Goal: Task Accomplishment & Management: Use online tool/utility

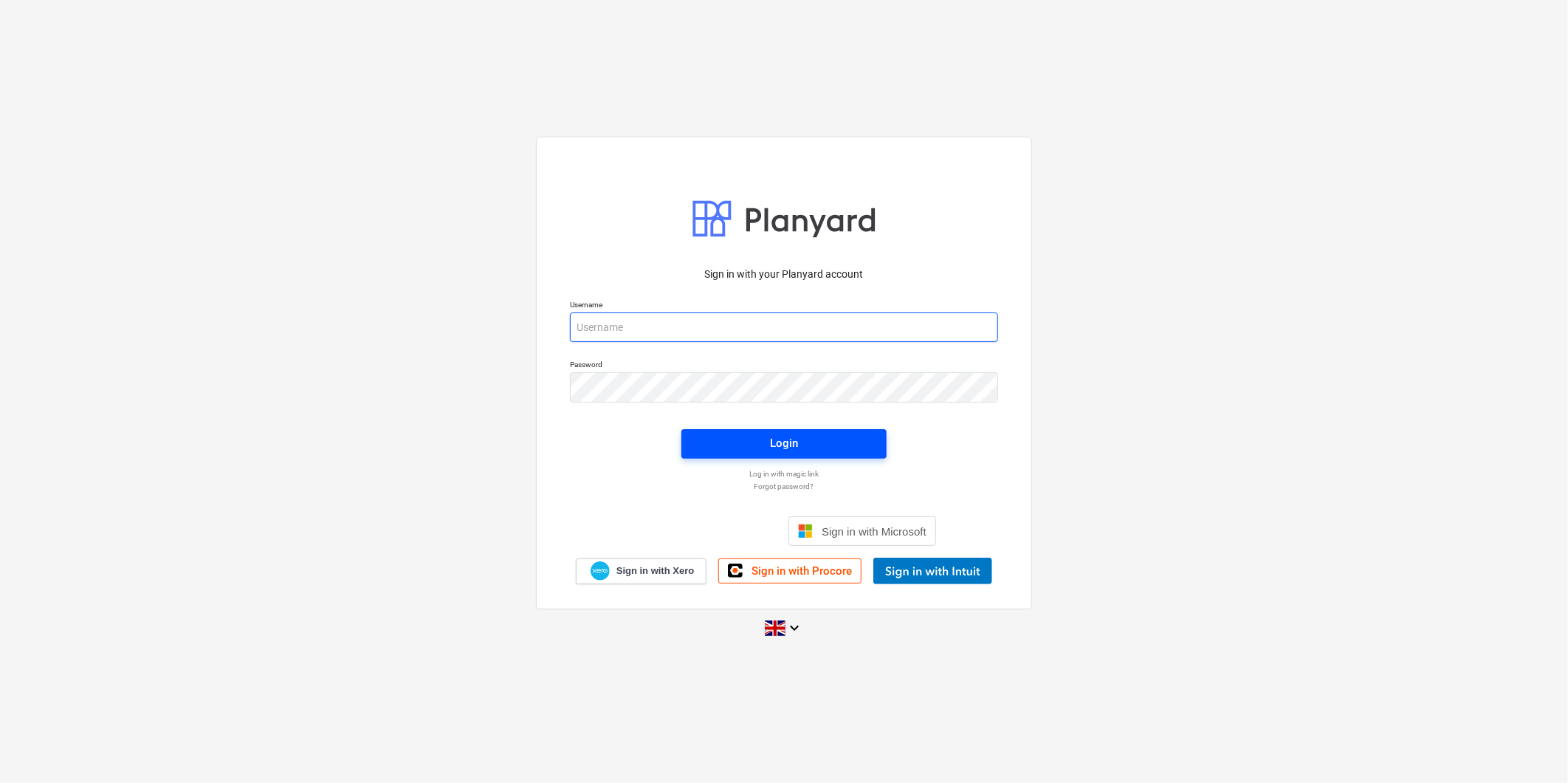
type input "[PERSON_NAME][EMAIL_ADDRESS][PERSON_NAME][DOMAIN_NAME]"
click at [784, 455] on button "Login" at bounding box center [784, 444] width 205 height 29
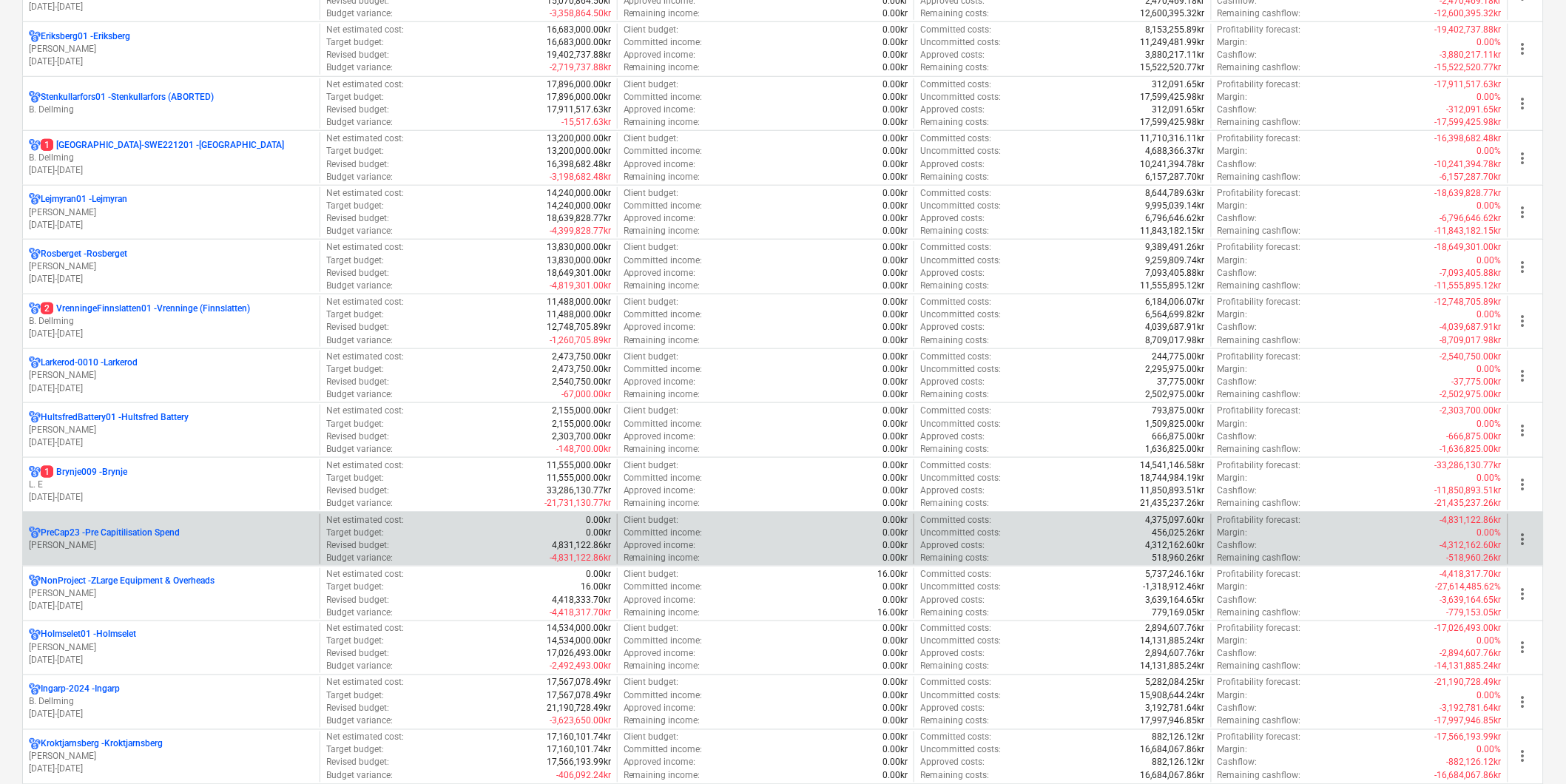
scroll to position [410, 0]
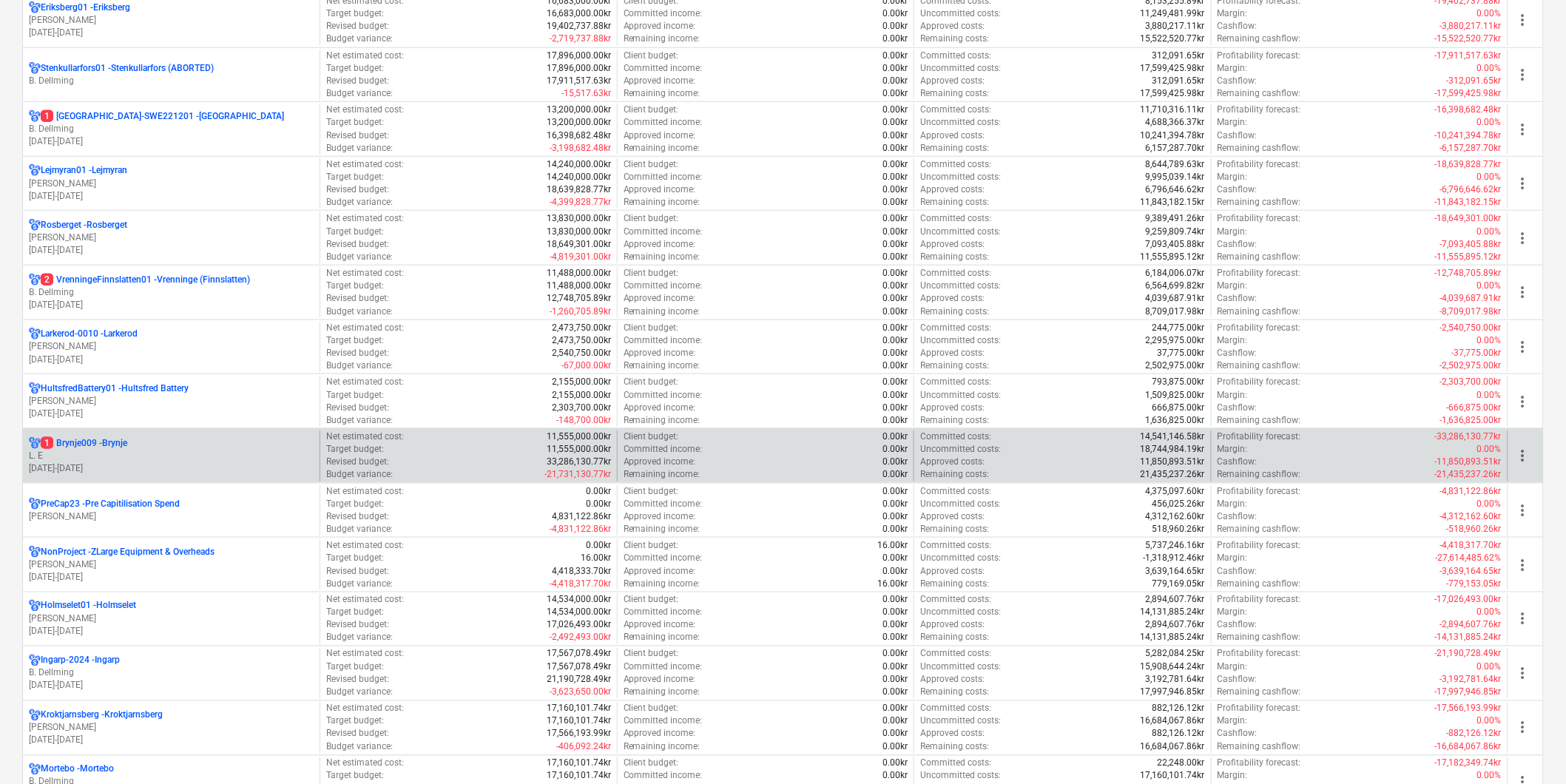
click at [158, 447] on div "1 Brynje009 - [GEOGRAPHIC_DATA]" at bounding box center [171, 443] width 285 height 12
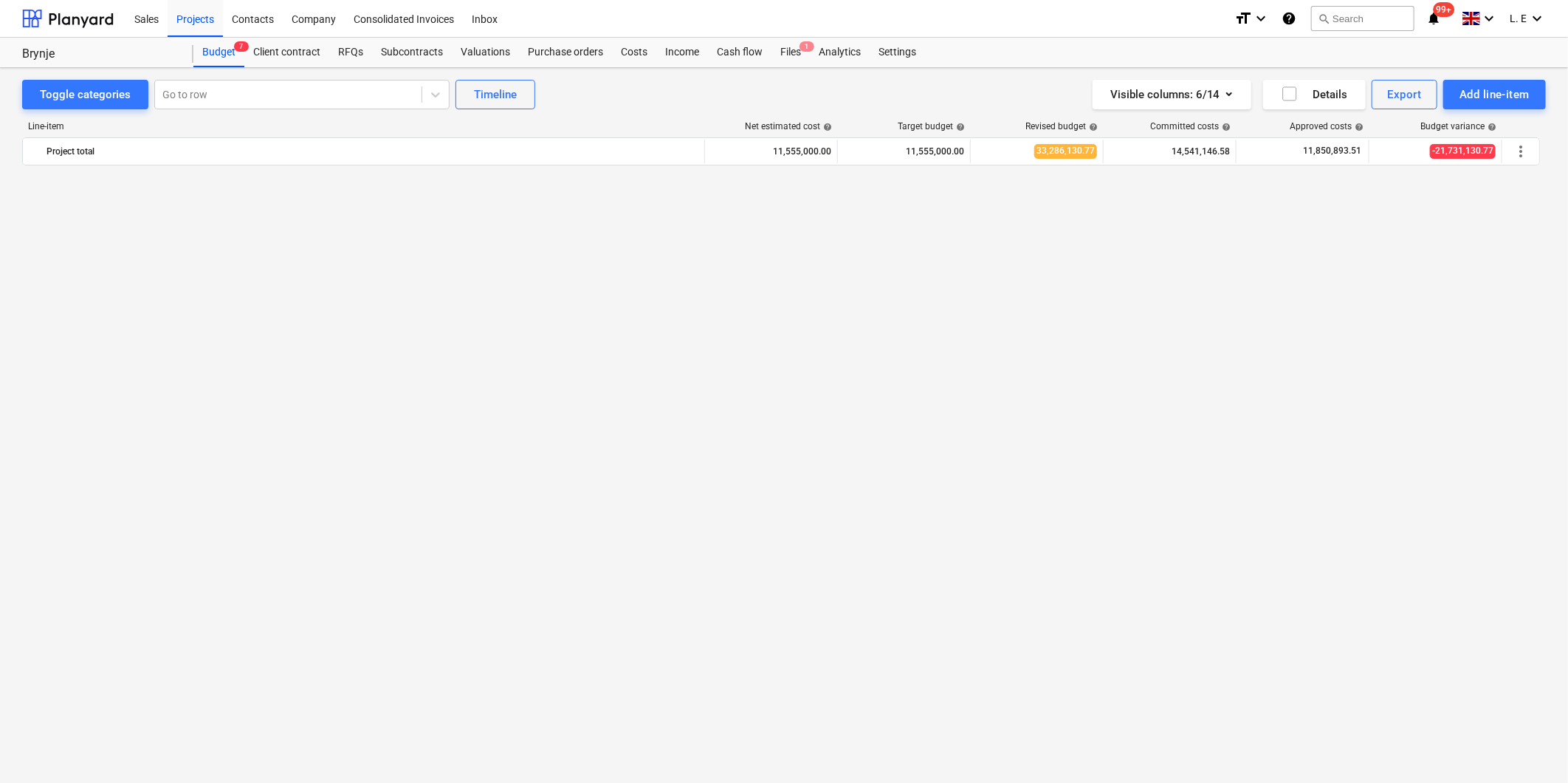
scroll to position [1183, 0]
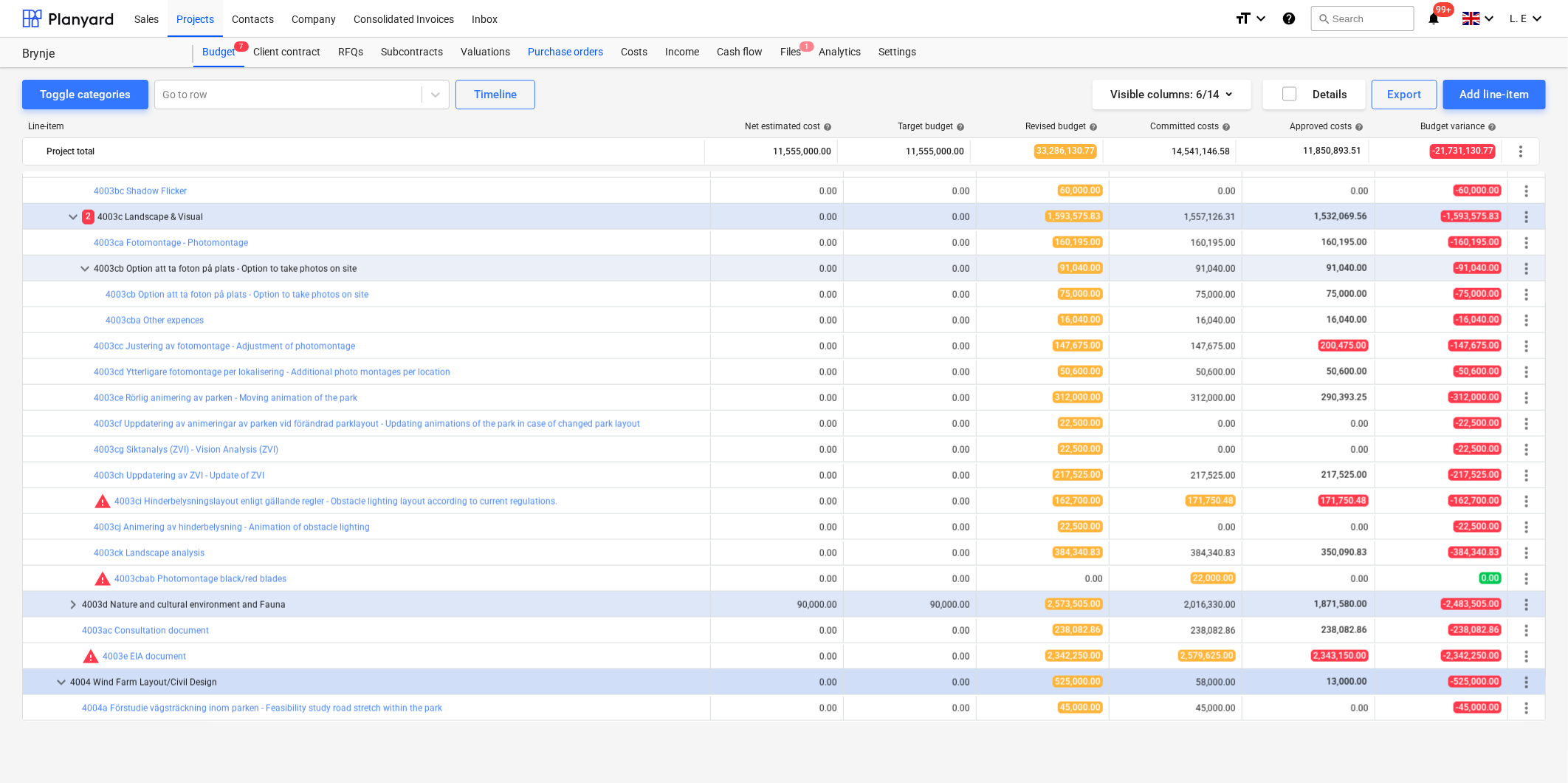
click at [533, 49] on div "Purchase orders" at bounding box center [565, 52] width 93 height 29
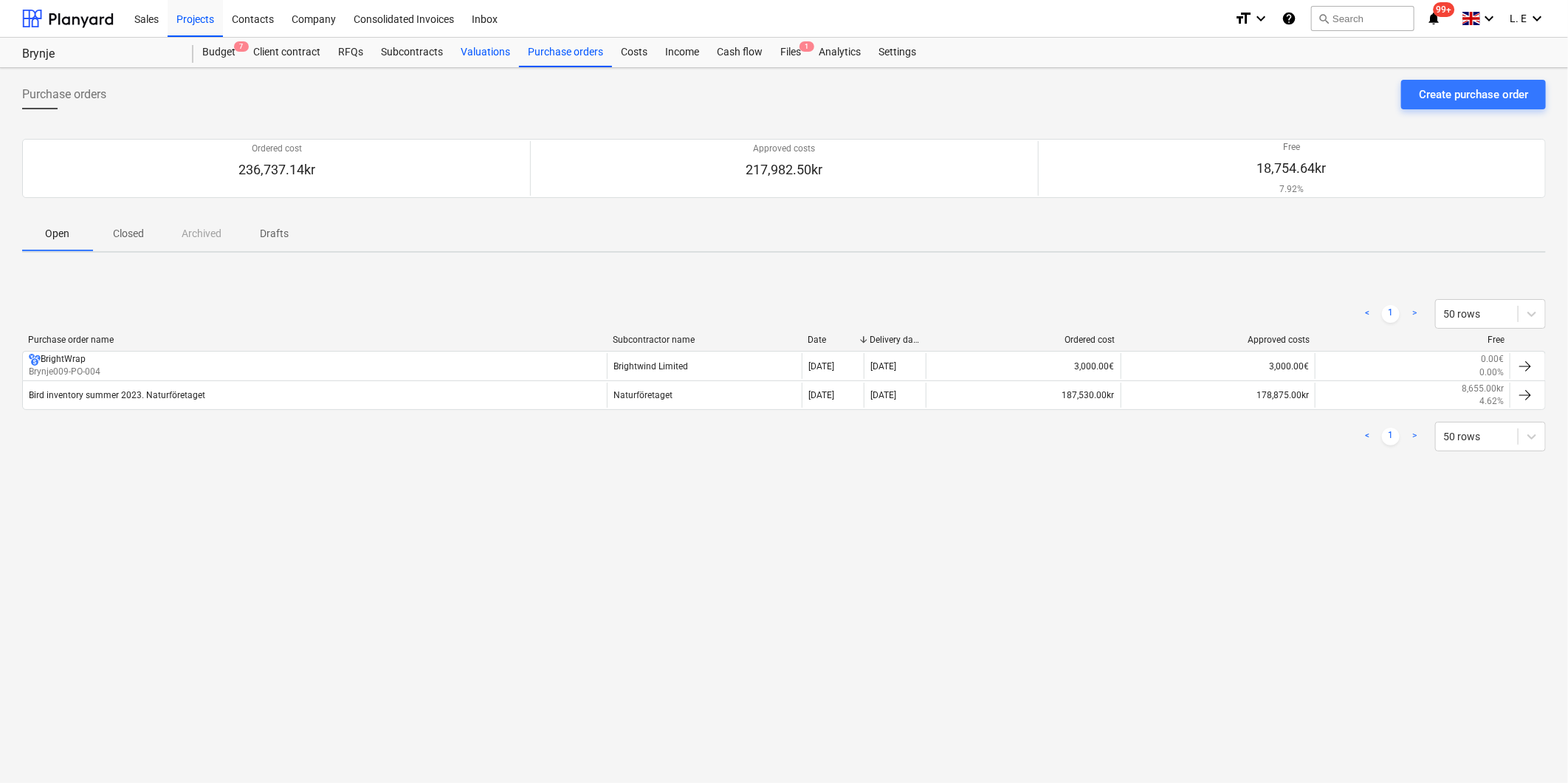
click at [482, 54] on div "Valuations" at bounding box center [485, 52] width 67 height 29
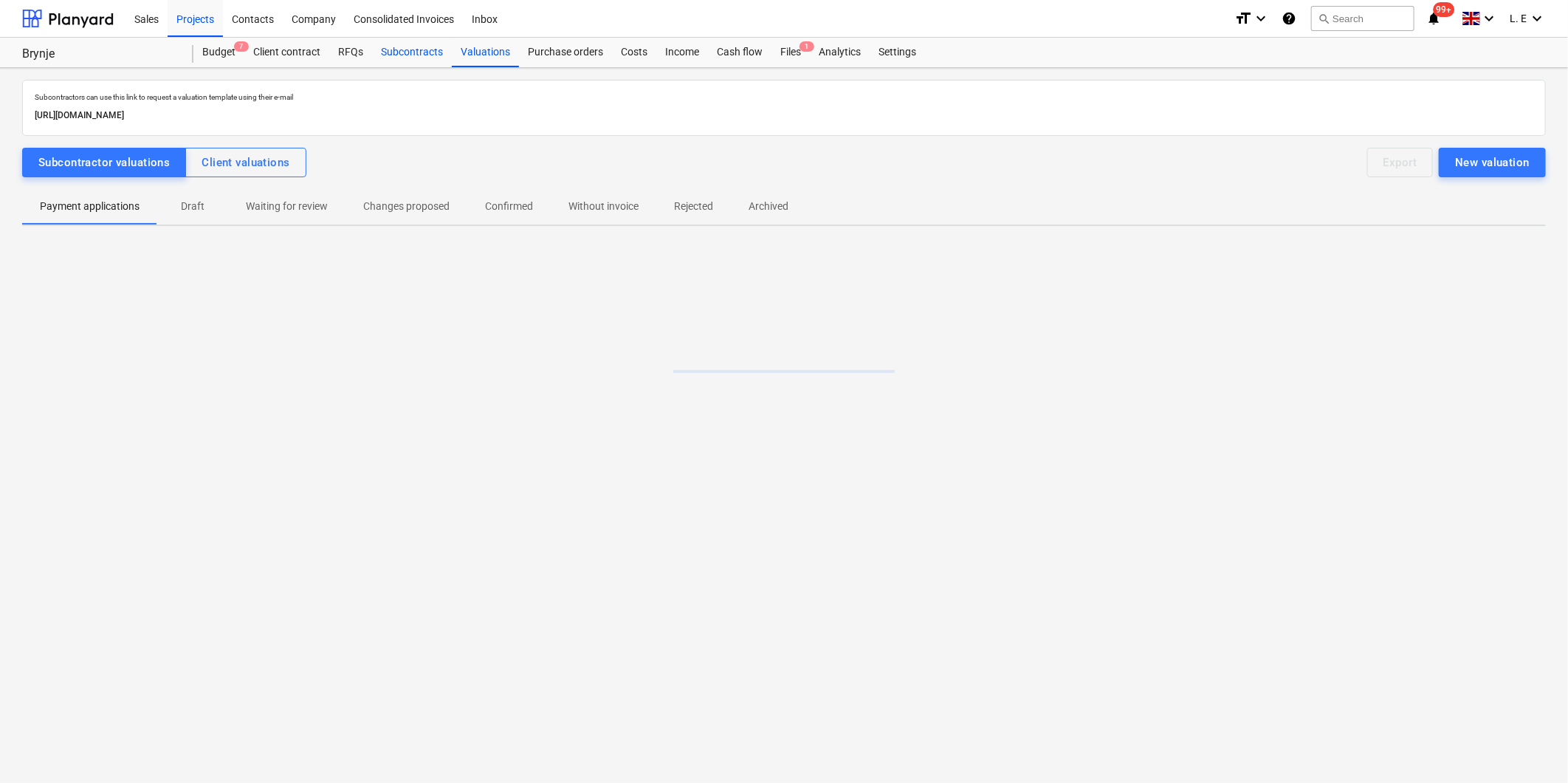
click at [401, 54] on div "Subcontracts" at bounding box center [412, 52] width 80 height 29
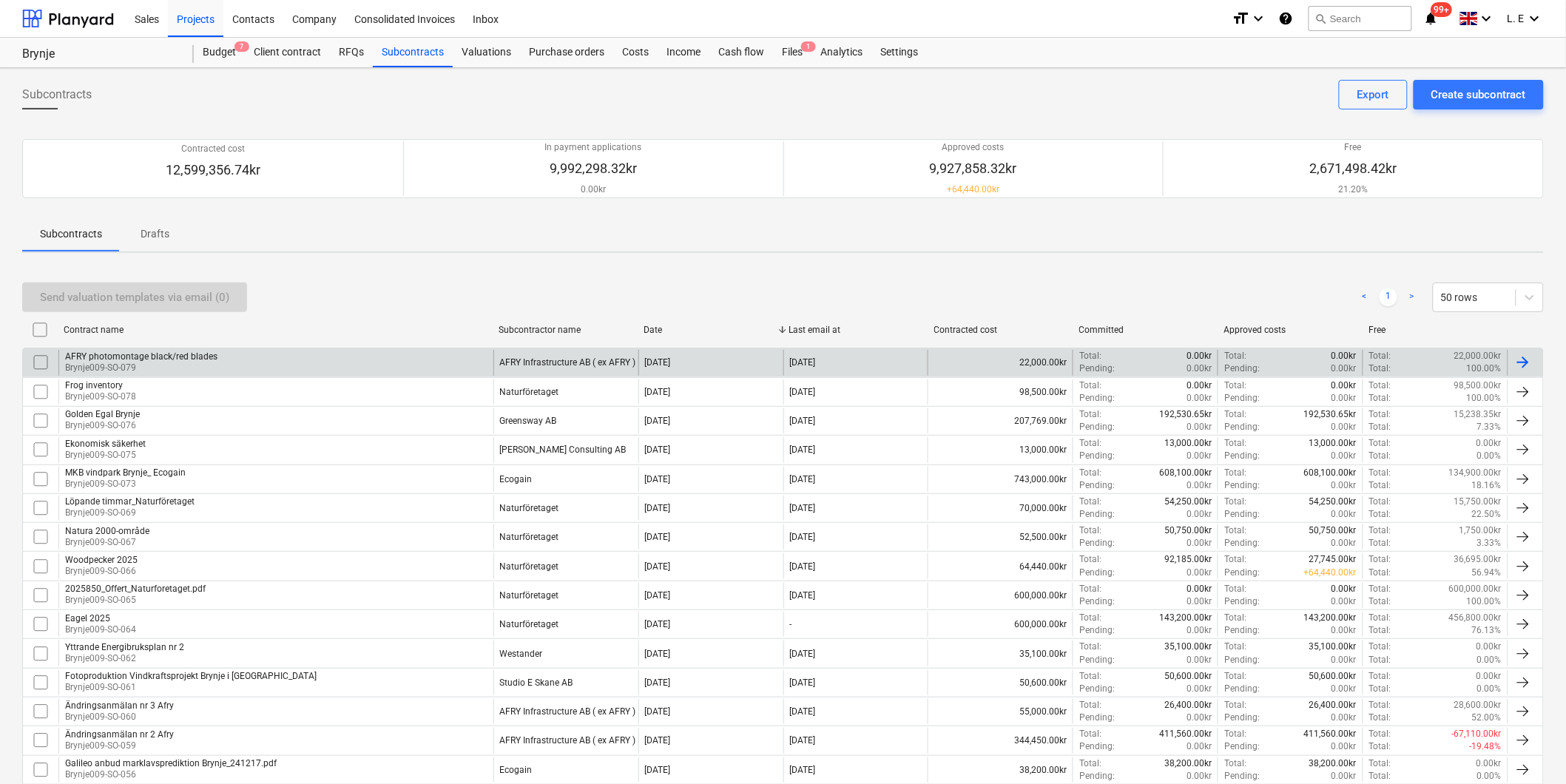
click at [335, 370] on div "AFRY photomontage black/red blades Brynje009-SO-079" at bounding box center [276, 362] width 435 height 25
click at [275, 353] on div "AFRY photomontage black/red blades Brynje009-SO-079" at bounding box center [276, 362] width 435 height 25
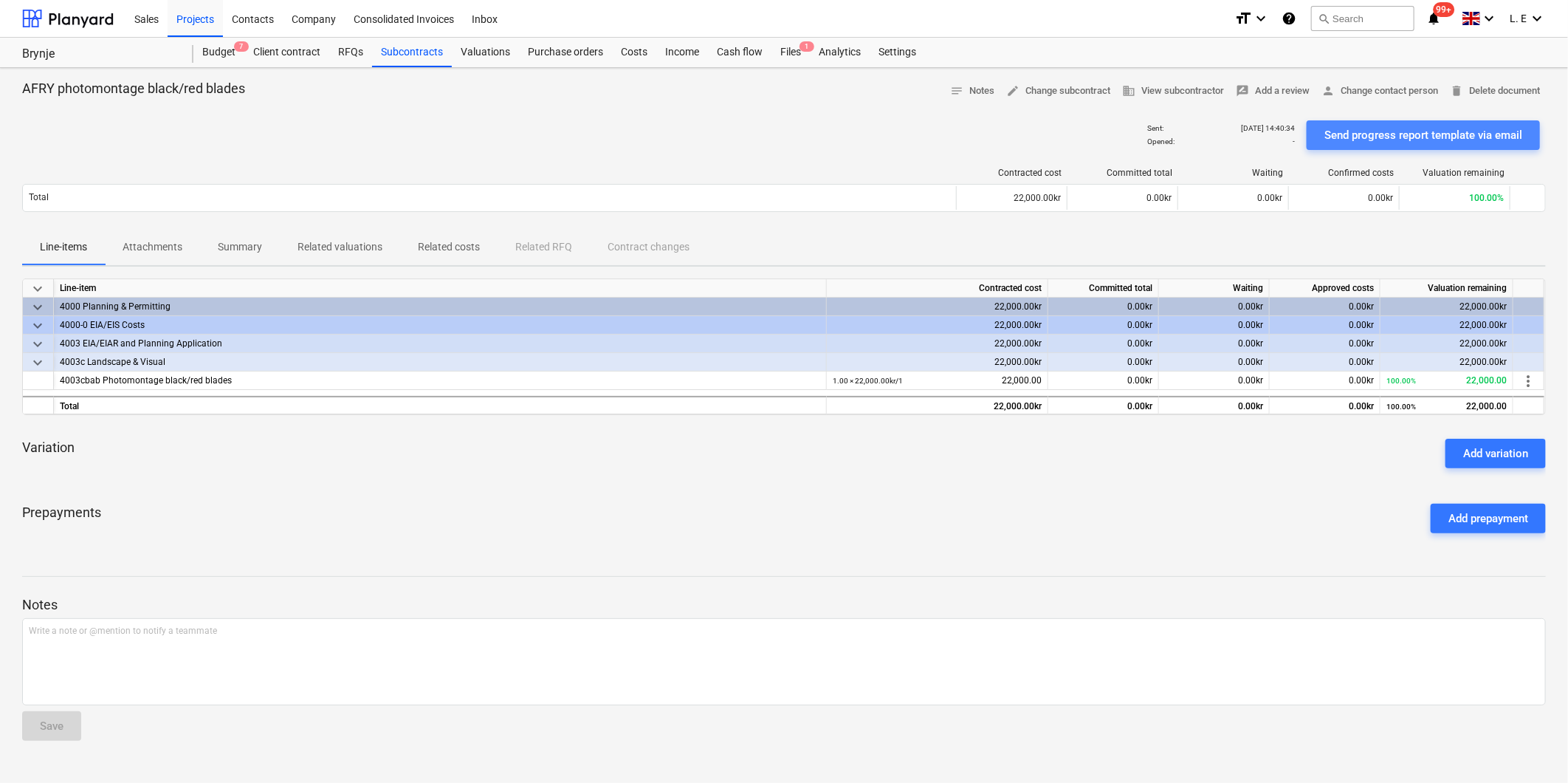
click at [1398, 130] on div "Send progress report template via email" at bounding box center [1423, 135] width 198 height 19
